Goal: Find specific page/section: Find specific page/section

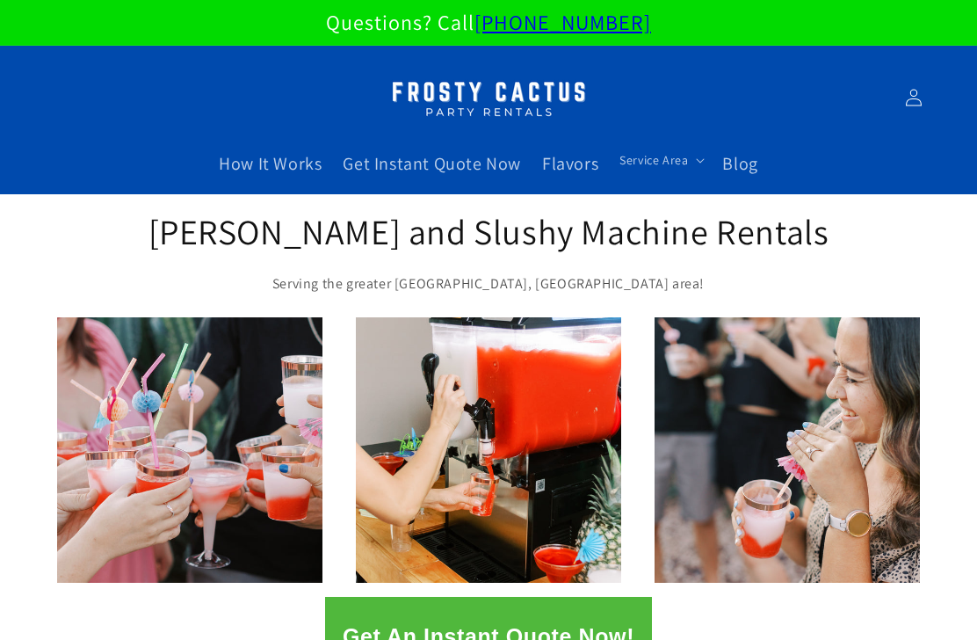
click at [567, 161] on span "Flavors" at bounding box center [570, 163] width 56 height 23
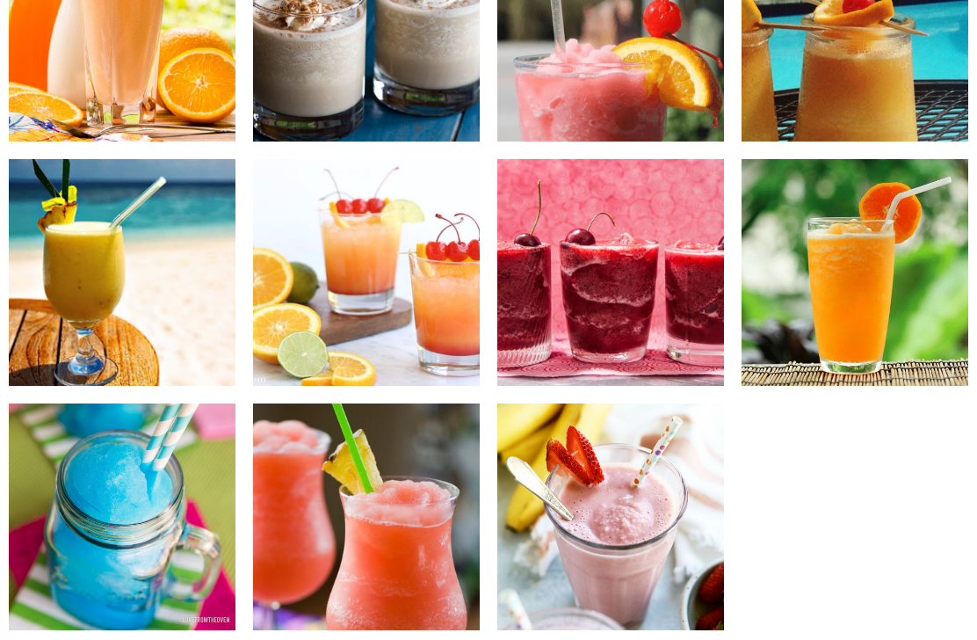
scroll to position [1752, 0]
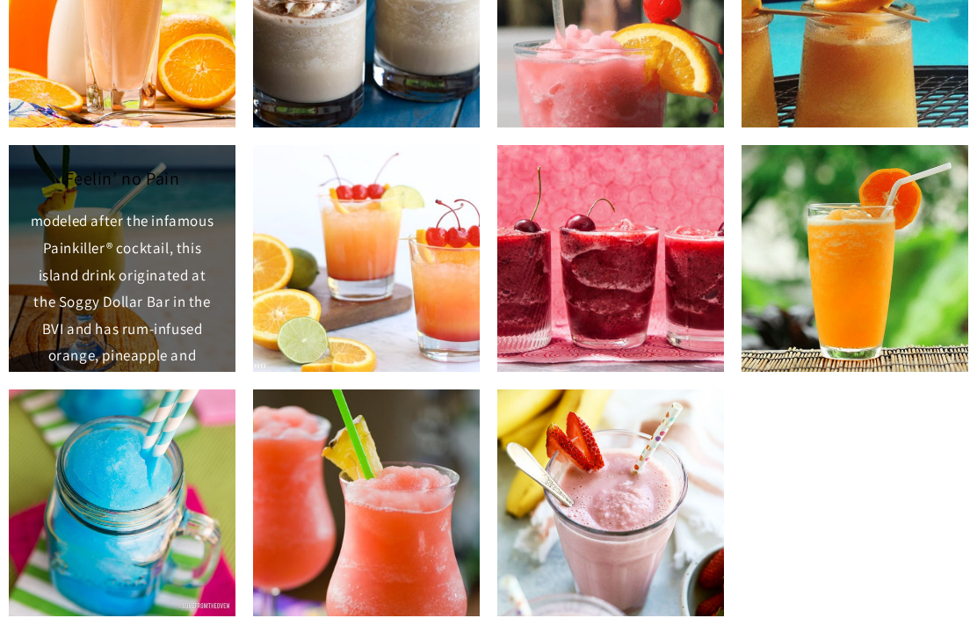
click at [56, 315] on img at bounding box center [122, 258] width 227 height 227
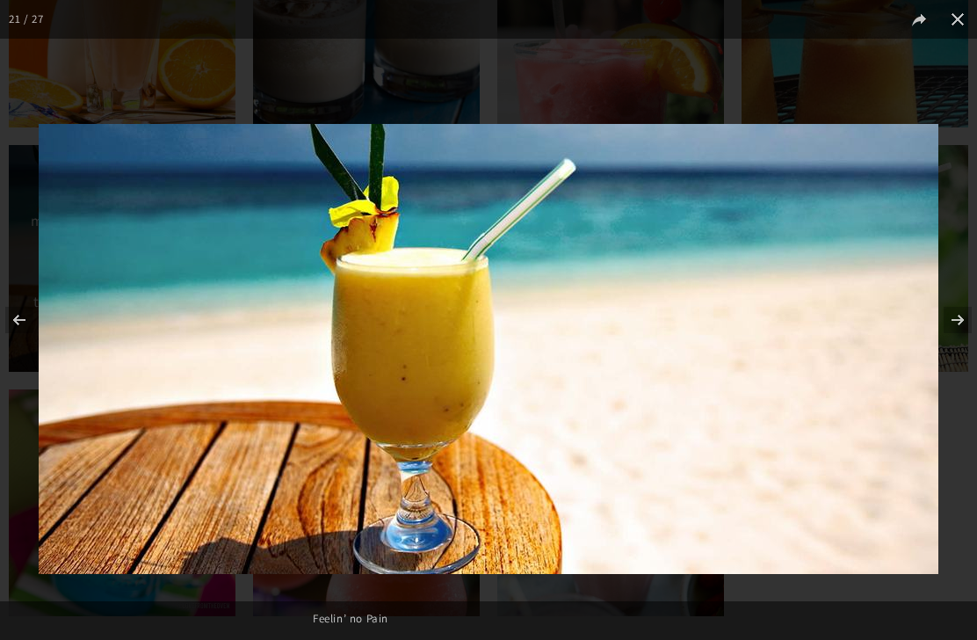
click at [109, 369] on img at bounding box center [489, 349] width 900 height 450
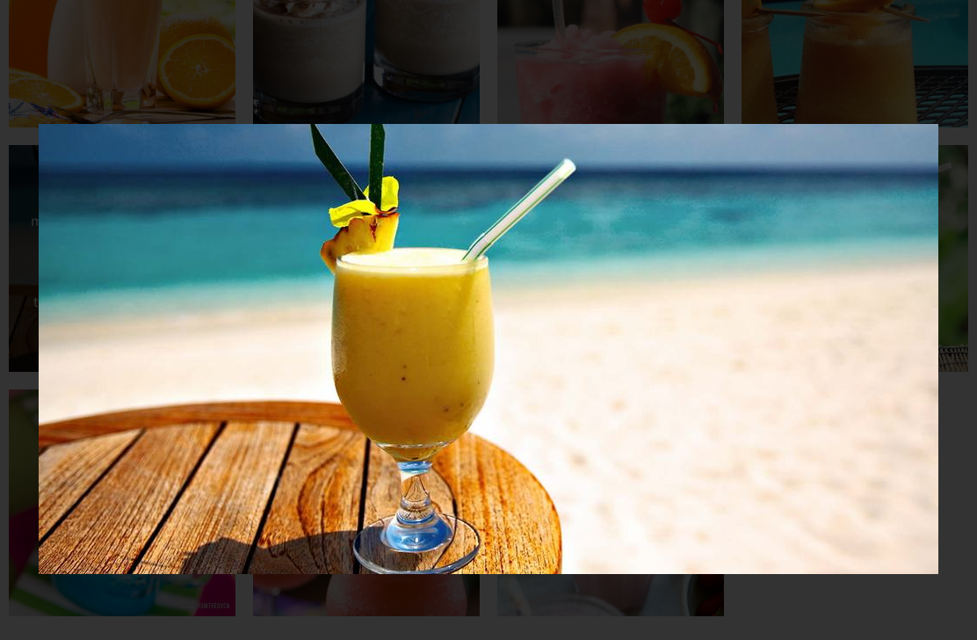
click at [861, 620] on div at bounding box center [489, 418] width 900 height 589
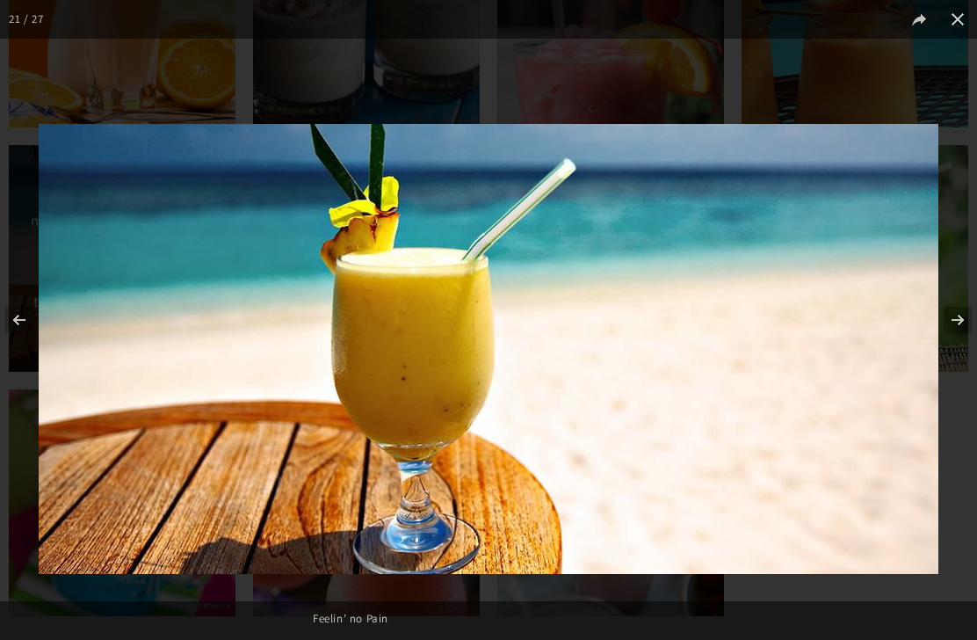
click at [891, 607] on div at bounding box center [489, 418] width 900 height 589
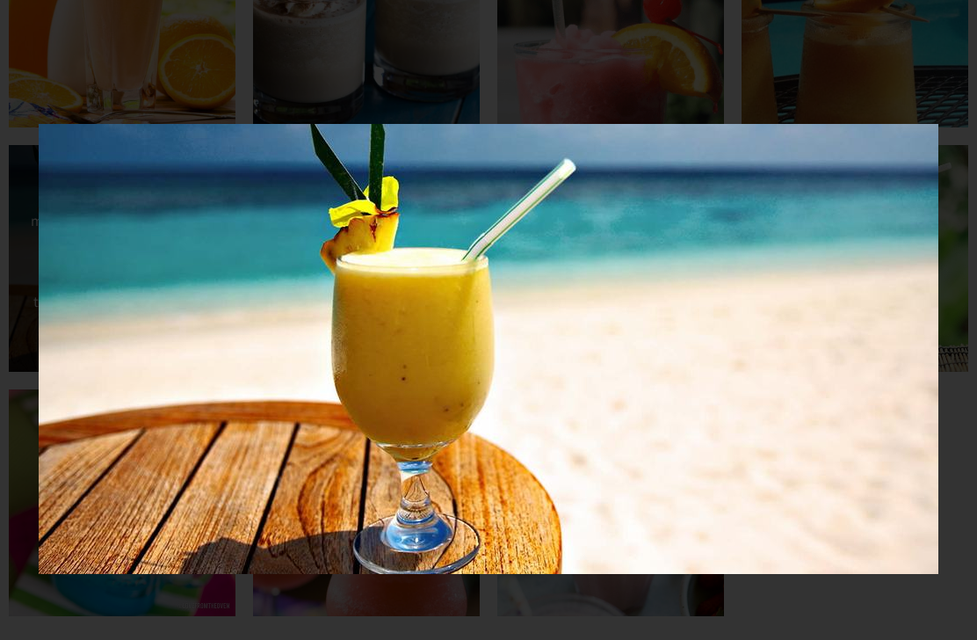
click at [842, 254] on img at bounding box center [489, 349] width 900 height 450
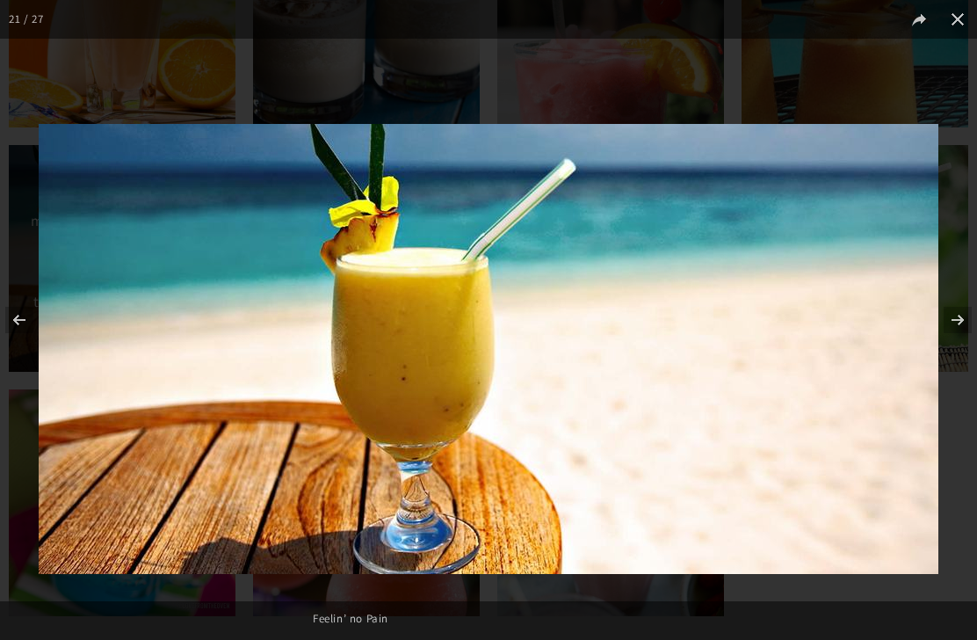
click at [968, 24] on button at bounding box center [957, 19] width 39 height 39
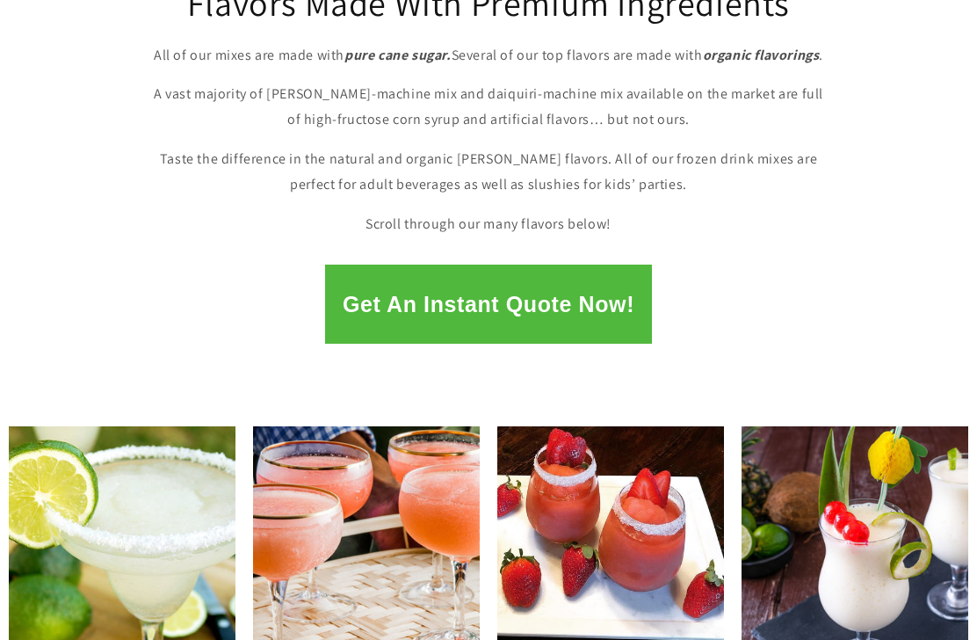
scroll to position [308, 0]
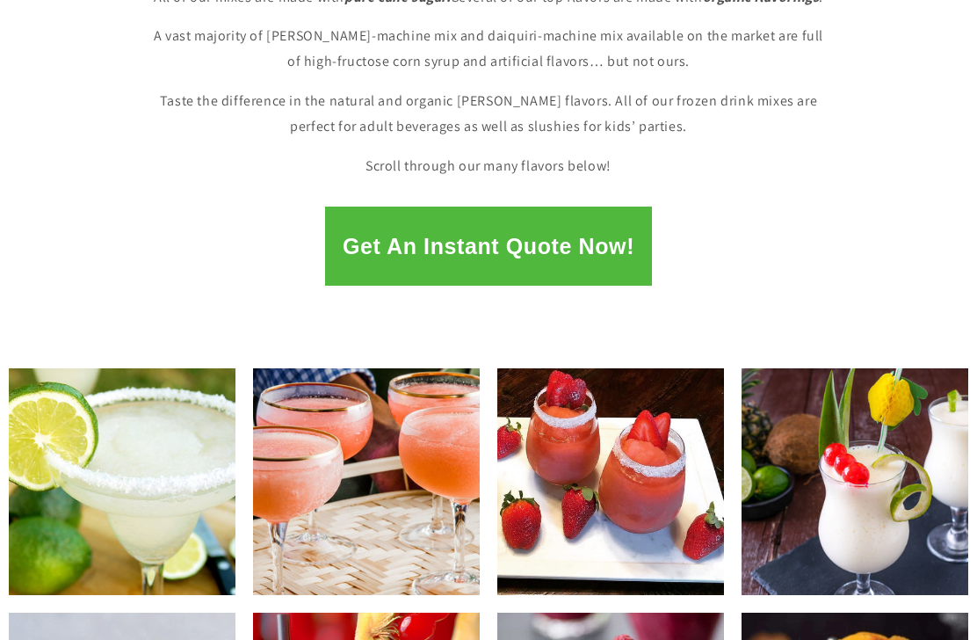
click at [916, 508] on img at bounding box center [855, 481] width 227 height 227
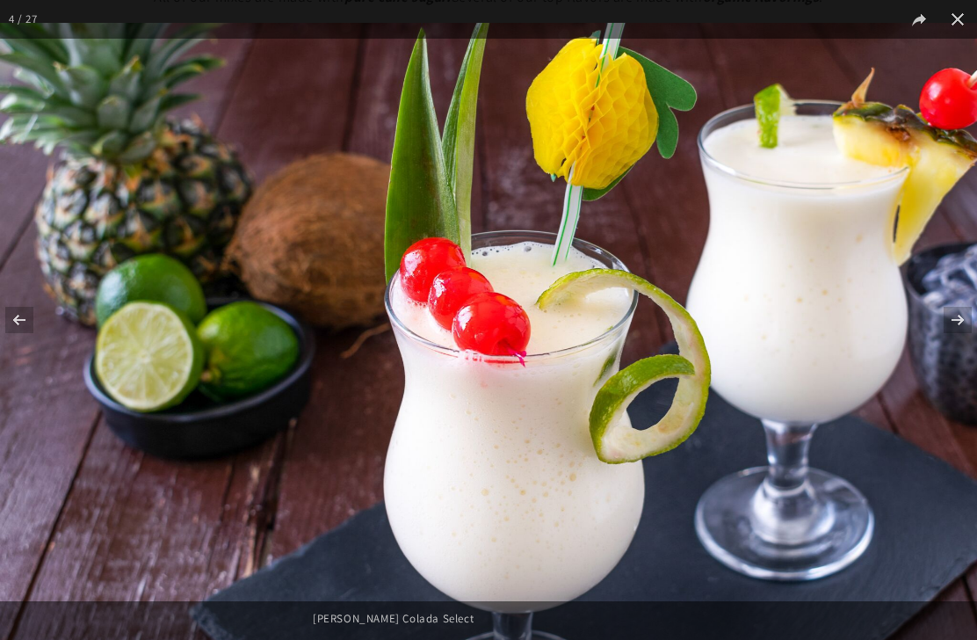
click at [412, 636] on div "Piña Colada Select" at bounding box center [488, 618] width 369 height 35
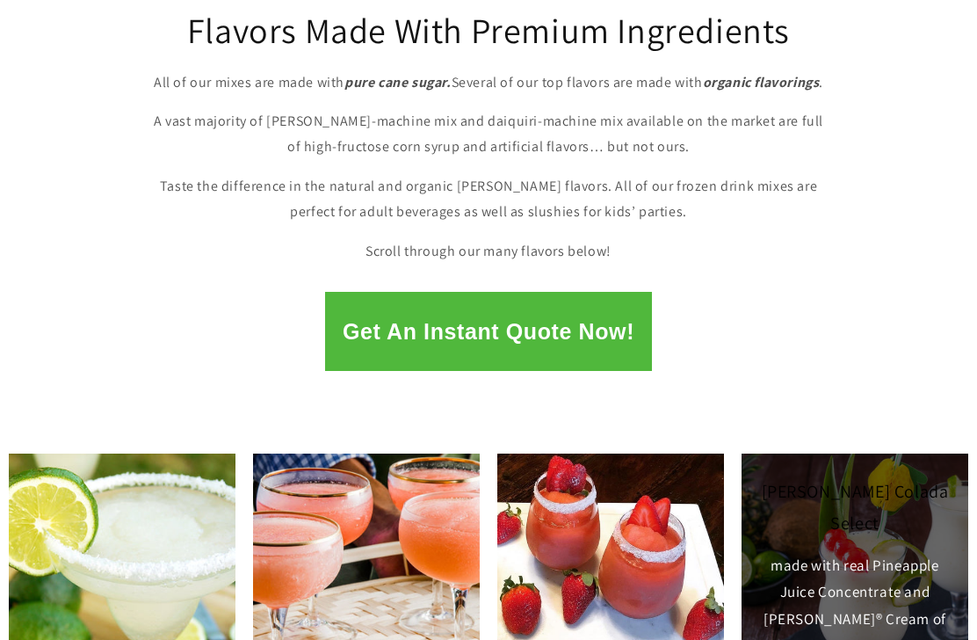
scroll to position [0, 0]
